Goal: Information Seeking & Learning: Learn about a topic

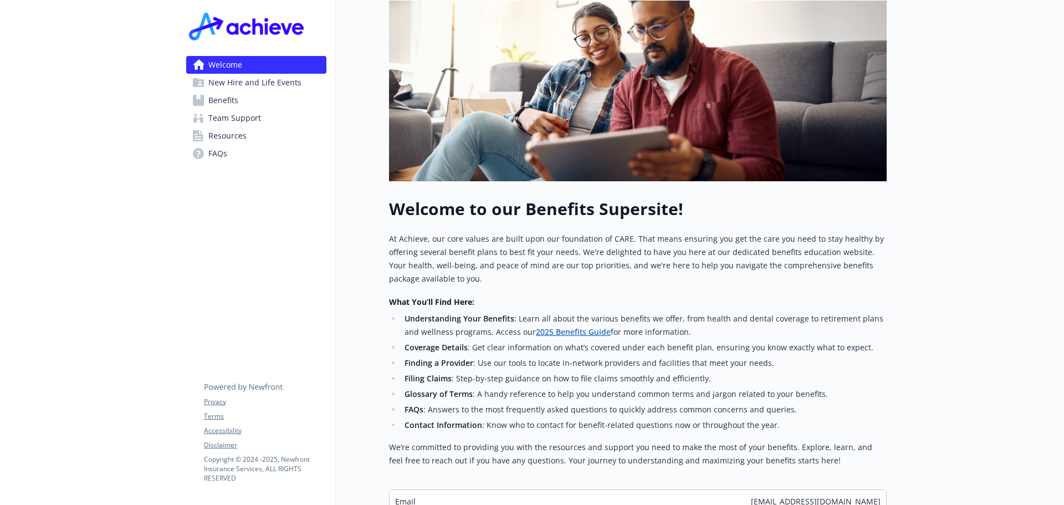
scroll to position [222, 0]
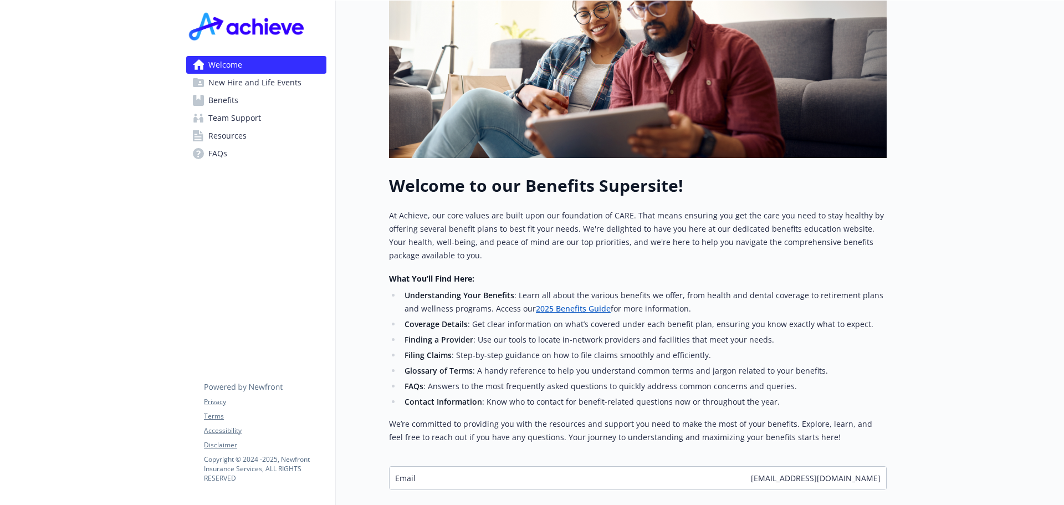
click at [248, 127] on link "Resources" at bounding box center [256, 136] width 140 height 18
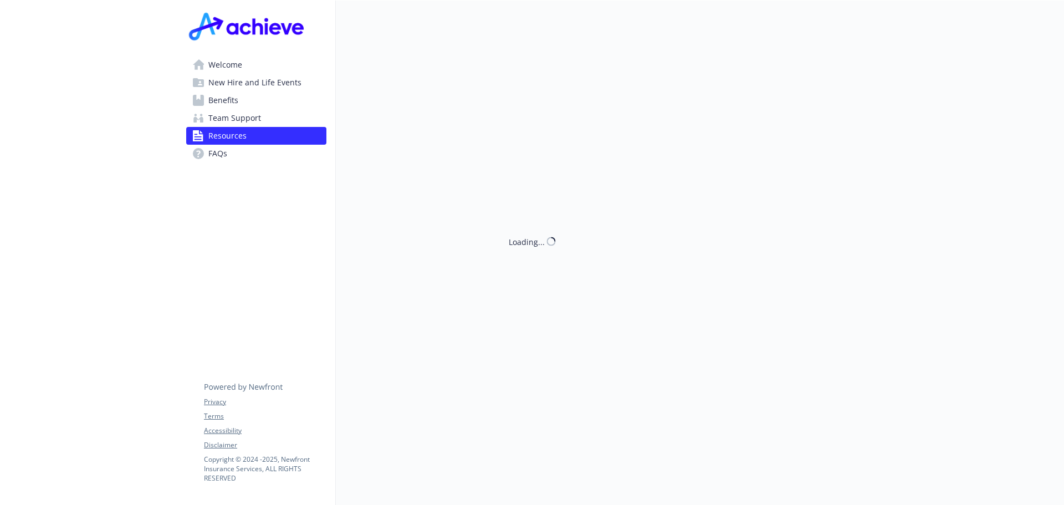
scroll to position [222, 0]
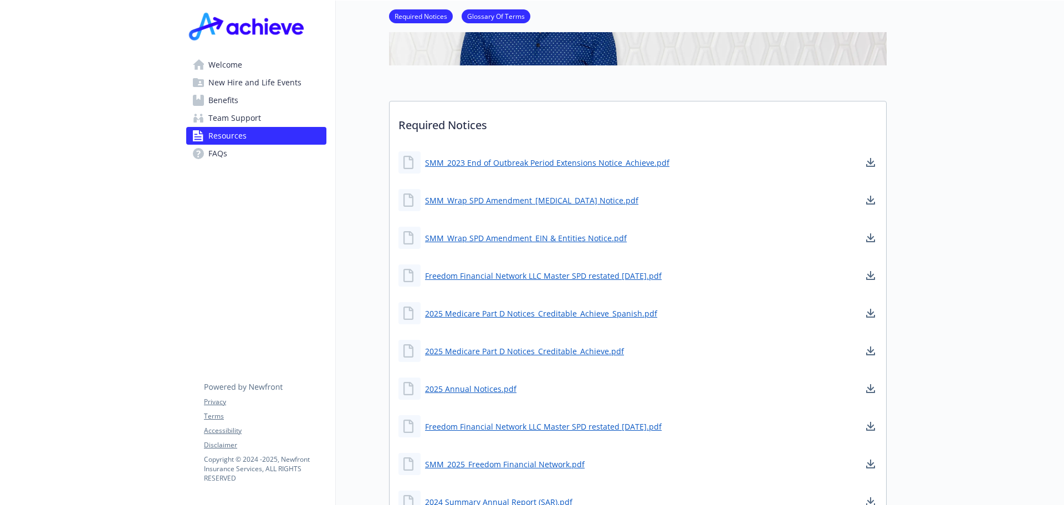
click at [270, 151] on link "FAQs" at bounding box center [256, 154] width 140 height 18
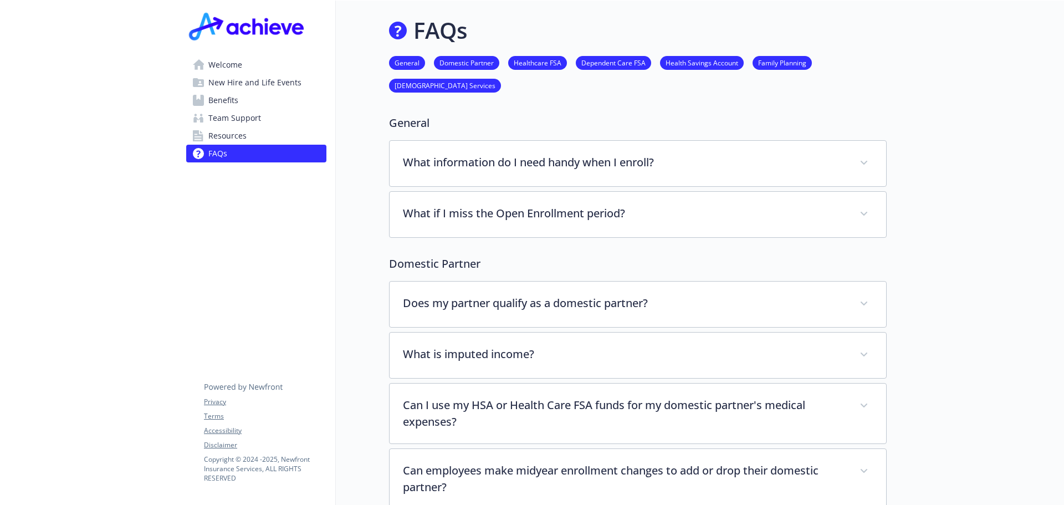
click at [401, 59] on link "General" at bounding box center [407, 62] width 36 height 11
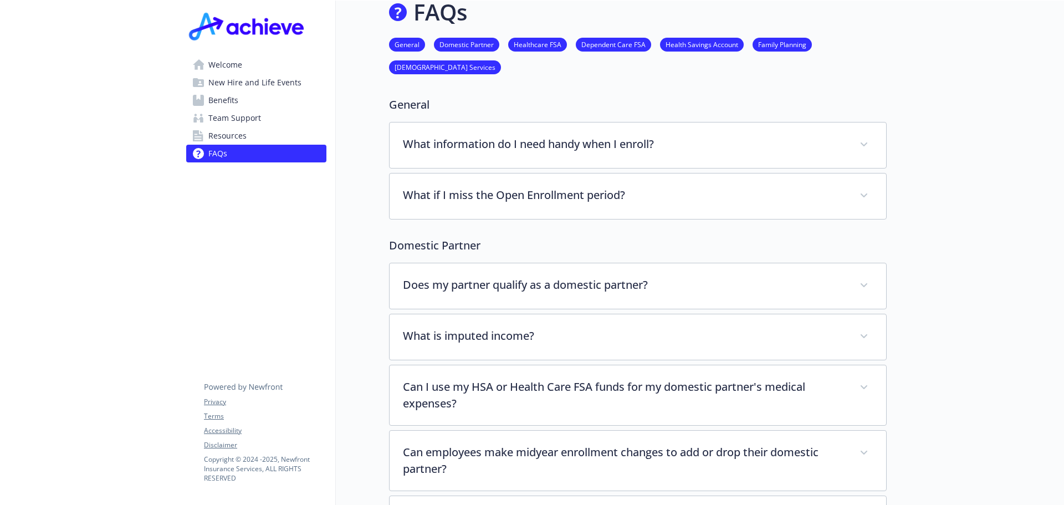
scroll to position [0, 8]
